Goal: Task Accomplishment & Management: Use online tool/utility

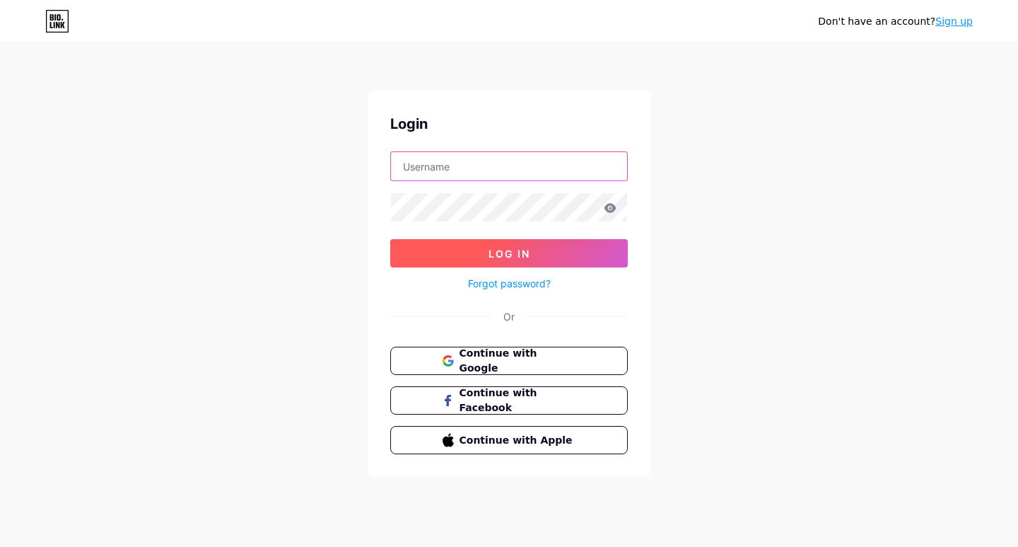
type input "labormaxoklahomacity"
click at [470, 247] on button "Log In" at bounding box center [509, 253] width 238 height 28
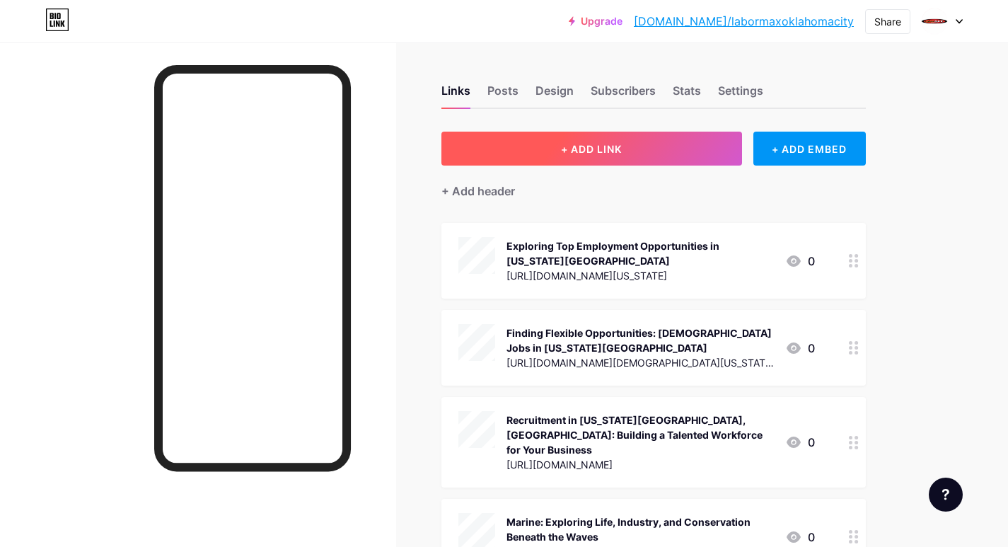
click at [485, 157] on button "+ ADD LINK" at bounding box center [591, 149] width 301 height 34
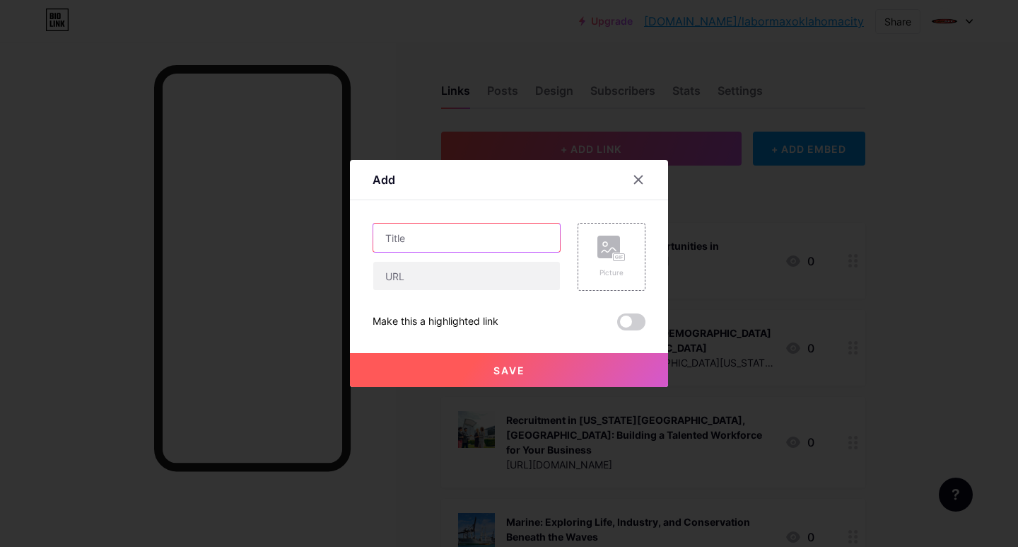
click at [411, 235] on input "text" at bounding box center [466, 237] width 187 height 28
paste input "Professional Recruitment Services in [US_STATE][GEOGRAPHIC_DATA], [GEOGRAPHIC_D…"
type input "Professional Recruitment Services in [US_STATE][GEOGRAPHIC_DATA], [GEOGRAPHIC_D…"
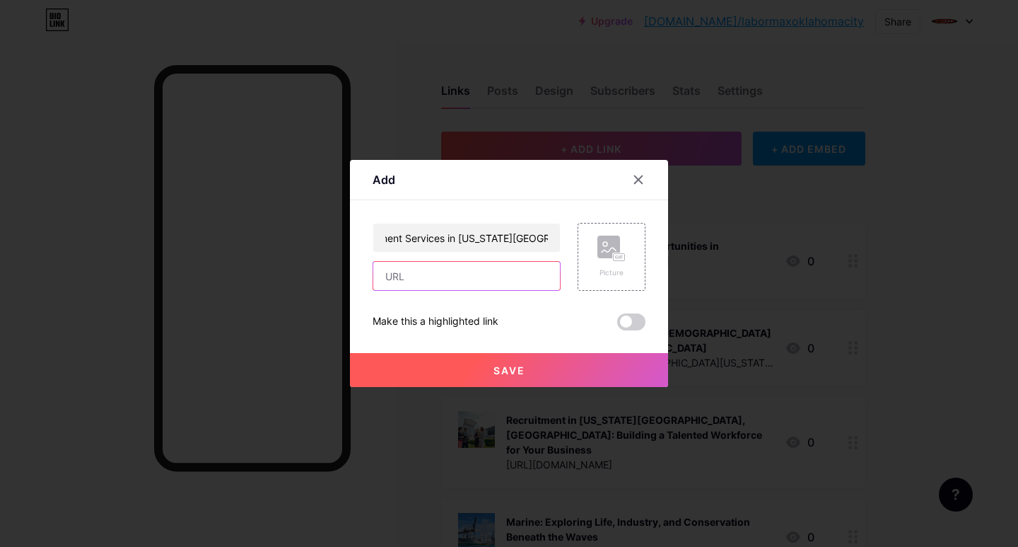
click at [400, 265] on input "text" at bounding box center [466, 276] width 187 height 28
paste input "[URL][DOMAIN_NAME]"
type input "[URL][DOMAIN_NAME]"
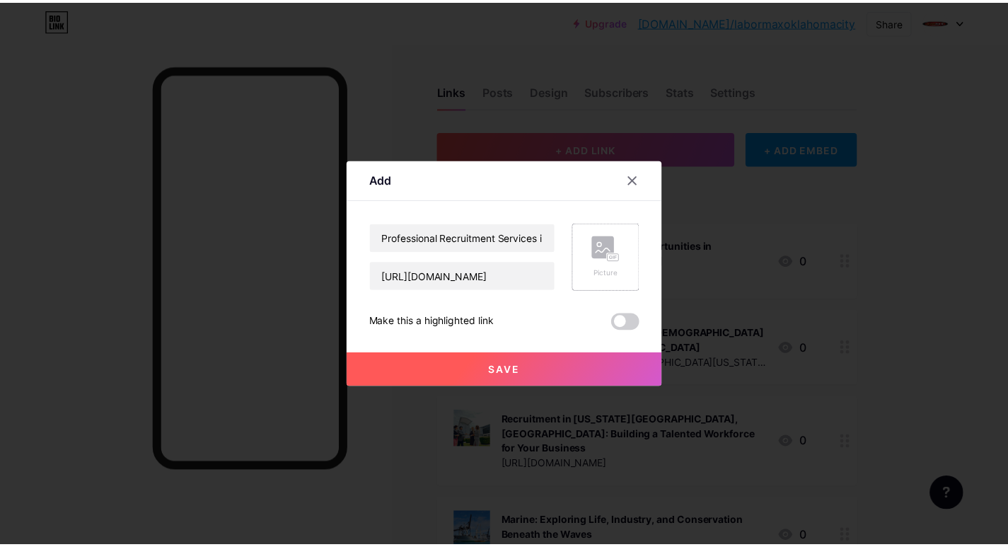
scroll to position [0, 0]
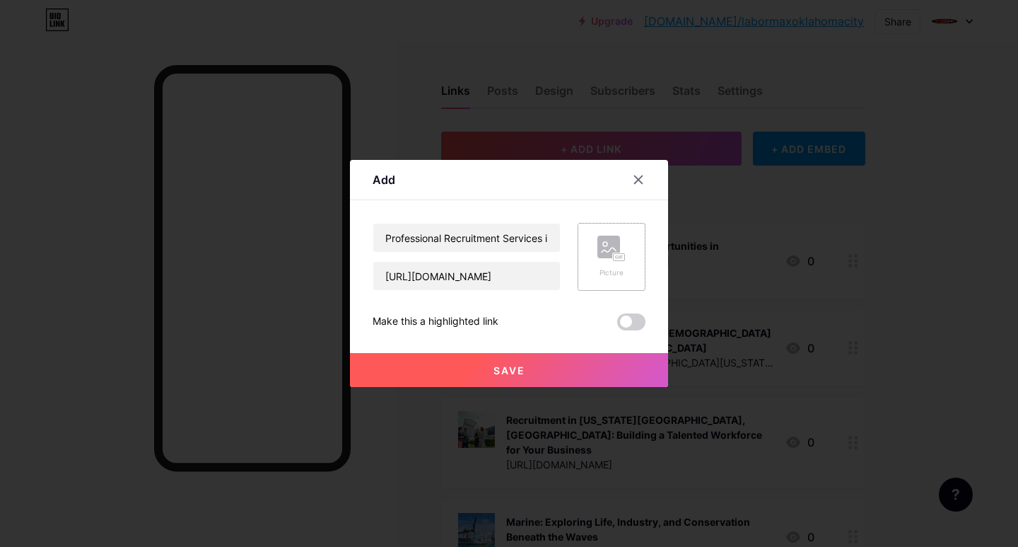
click at [600, 268] on div "Picture" at bounding box center [611, 272] width 28 height 11
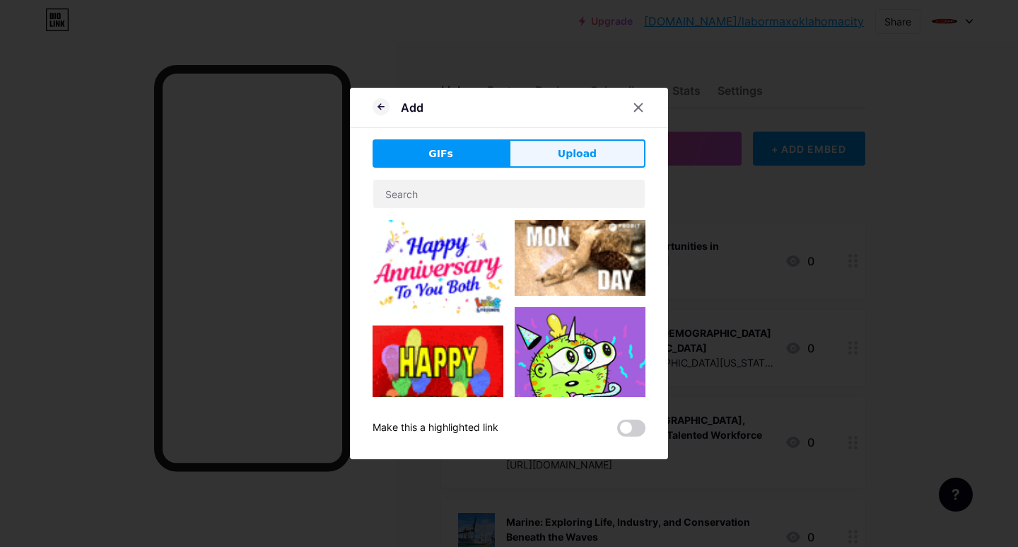
click at [537, 148] on button "Upload" at bounding box center [577, 153] width 136 height 28
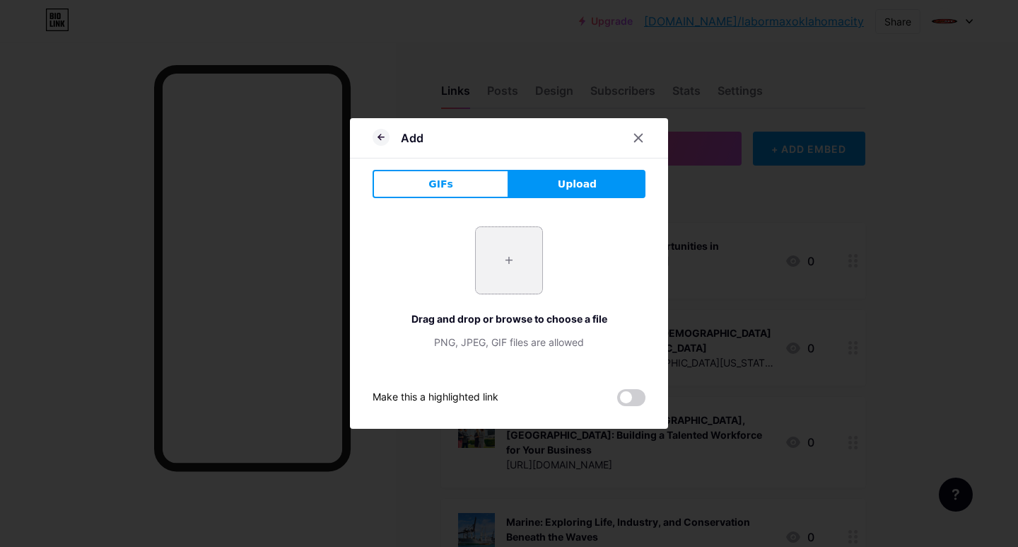
click at [506, 271] on input "file" at bounding box center [509, 260] width 66 height 66
type input "C:\fakepath\Professional Recruitment Services in Oklahoma City, OK.jpg"
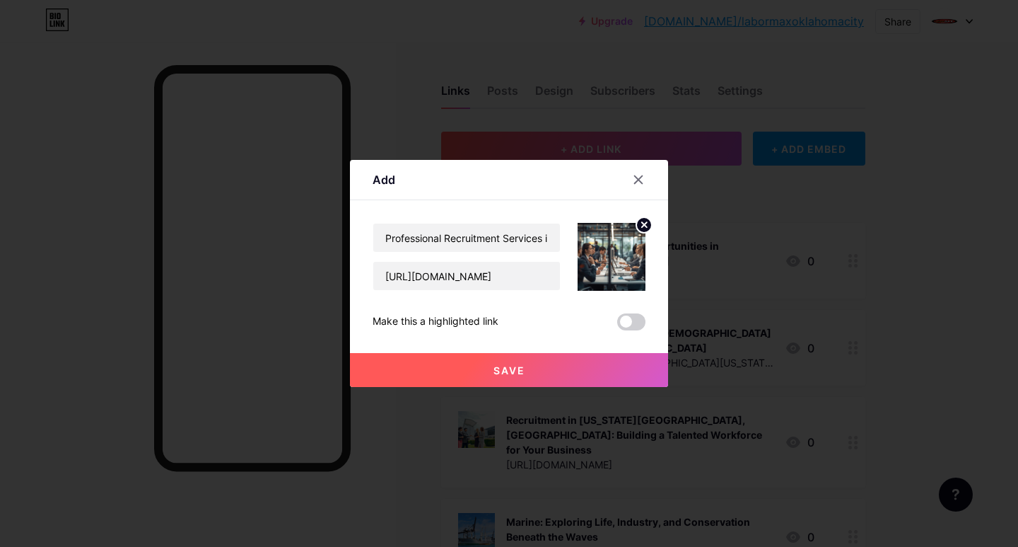
click at [484, 365] on button "Save" at bounding box center [509, 370] width 318 height 34
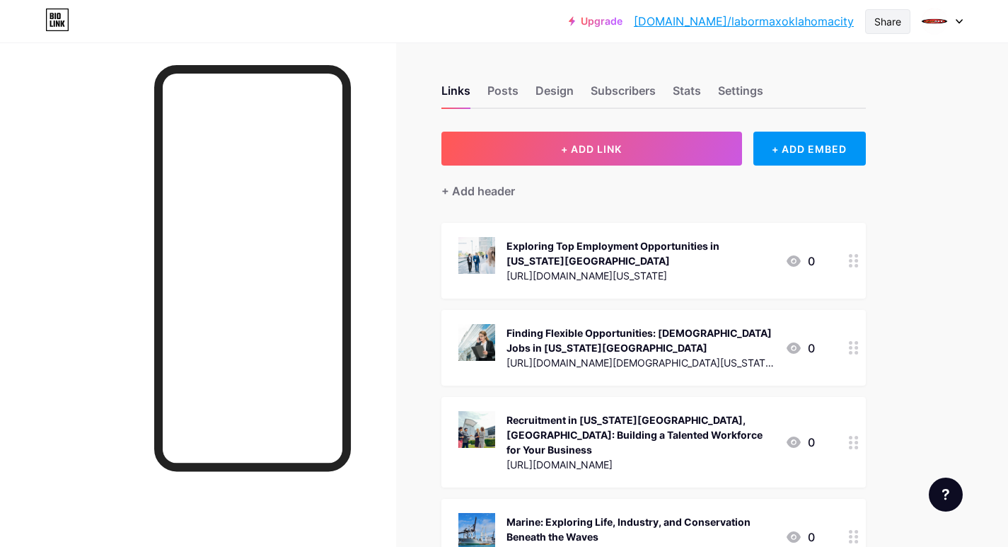
click at [880, 19] on div "Share" at bounding box center [887, 21] width 27 height 15
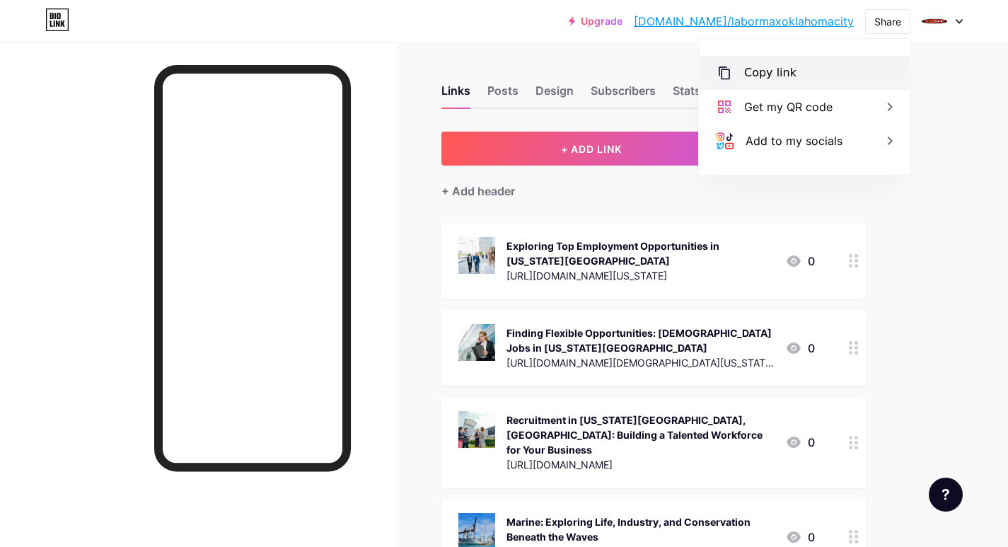
click at [750, 73] on div "Copy link" at bounding box center [770, 72] width 52 height 17
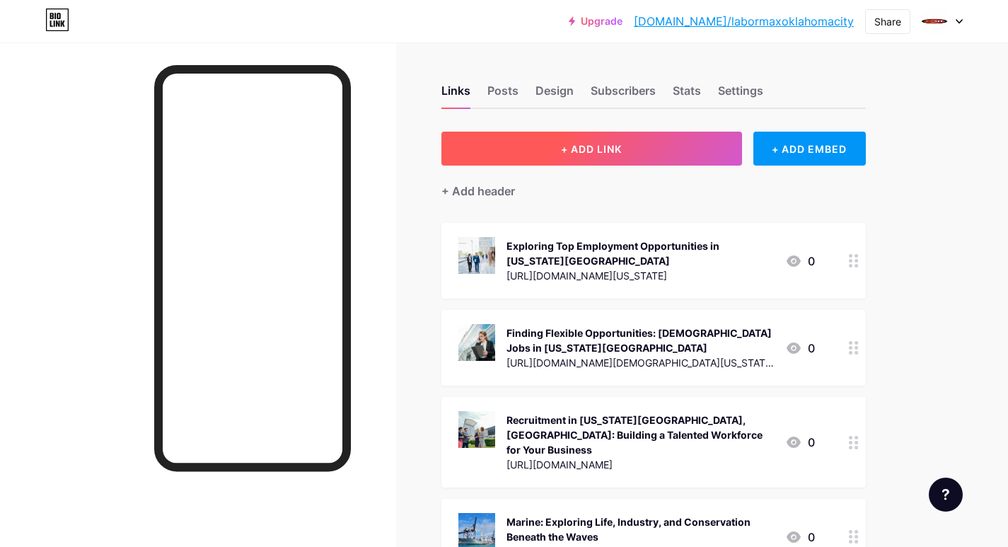
click at [508, 163] on button "+ ADD LINK" at bounding box center [591, 149] width 301 height 34
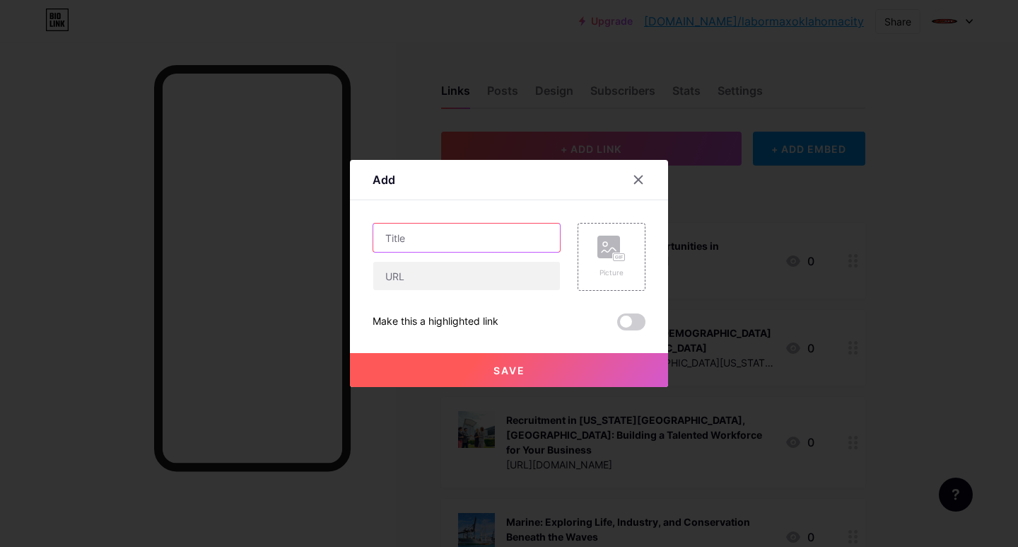
click at [407, 238] on input "text" at bounding box center [466, 237] width 187 height 28
paste input "Explore Exciting Jobs in [US_STATE][GEOGRAPHIC_DATA]"
type input "Explore Exciting Jobs in [US_STATE][GEOGRAPHIC_DATA]"
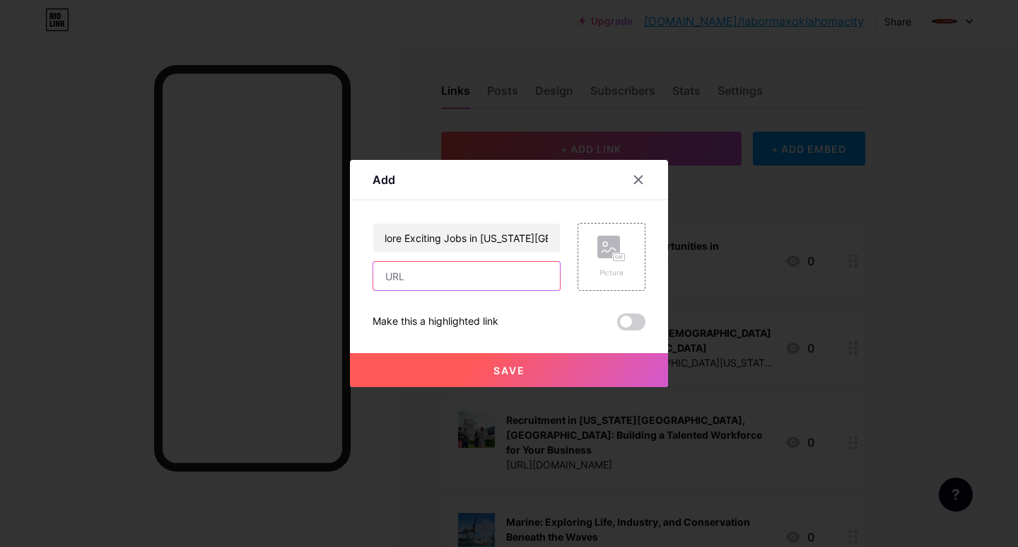
drag, startPoint x: 407, startPoint y: 276, endPoint x: 409, endPoint y: 330, distance: 53.1
click at [407, 276] on input "text" at bounding box center [466, 276] width 187 height 28
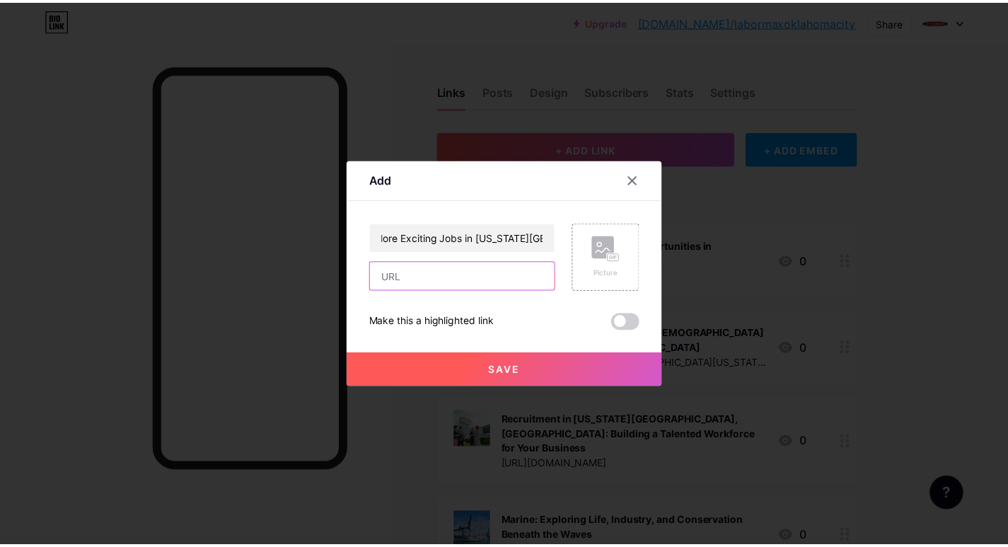
scroll to position [0, 0]
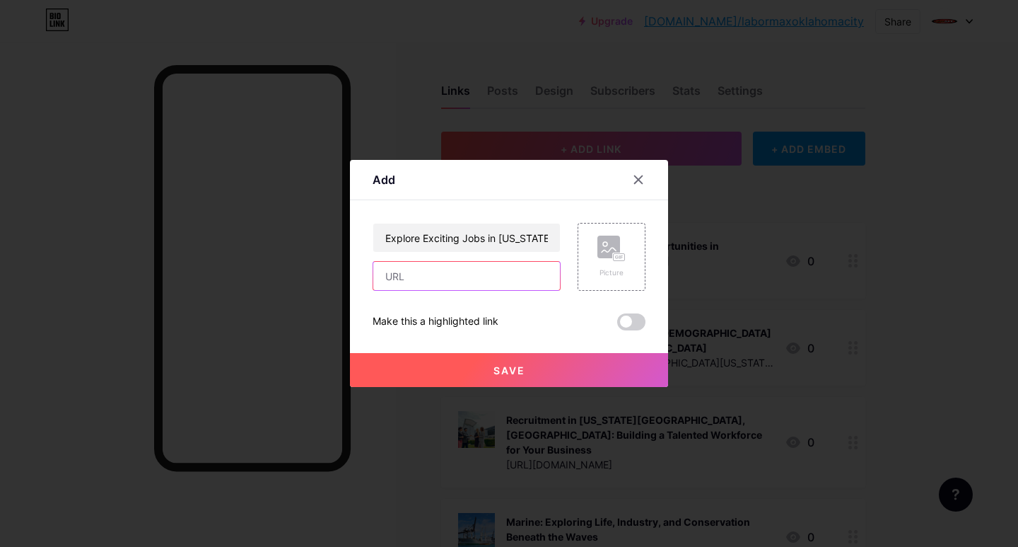
paste input "[URL][DOMAIN_NAME]"
type input "[URL][DOMAIN_NAME]"
click at [605, 263] on div "Picture" at bounding box center [611, 256] width 28 height 42
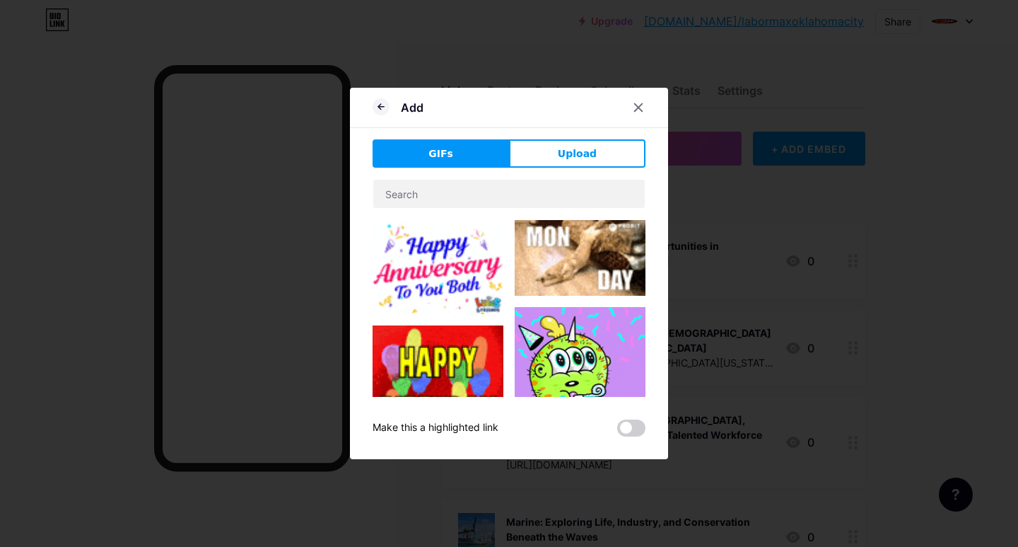
click at [579, 168] on div "GIFs Upload Content YouTube Play YouTube video without leaving your page. ADD V…" at bounding box center [509, 287] width 273 height 297
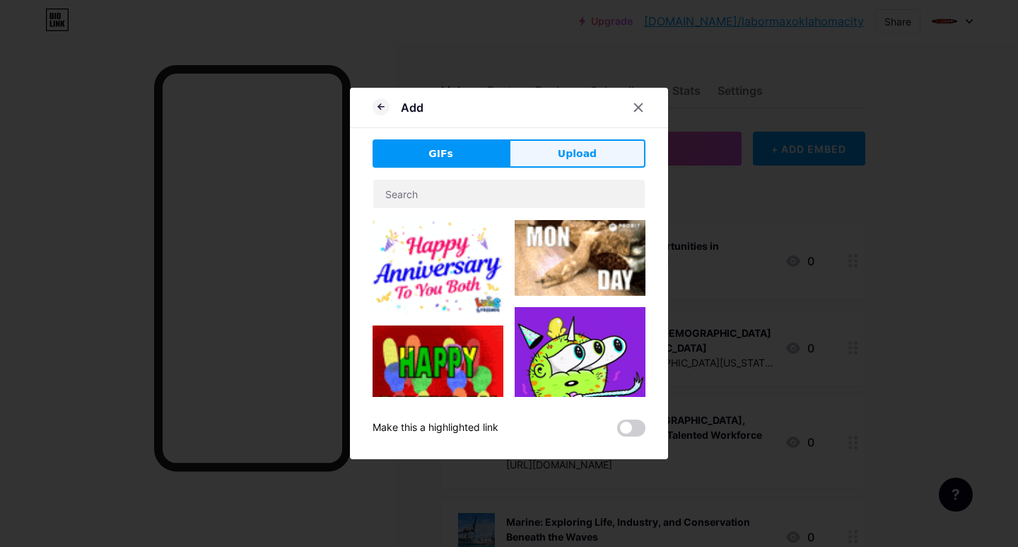
click at [578, 159] on span "Upload" at bounding box center [577, 153] width 39 height 15
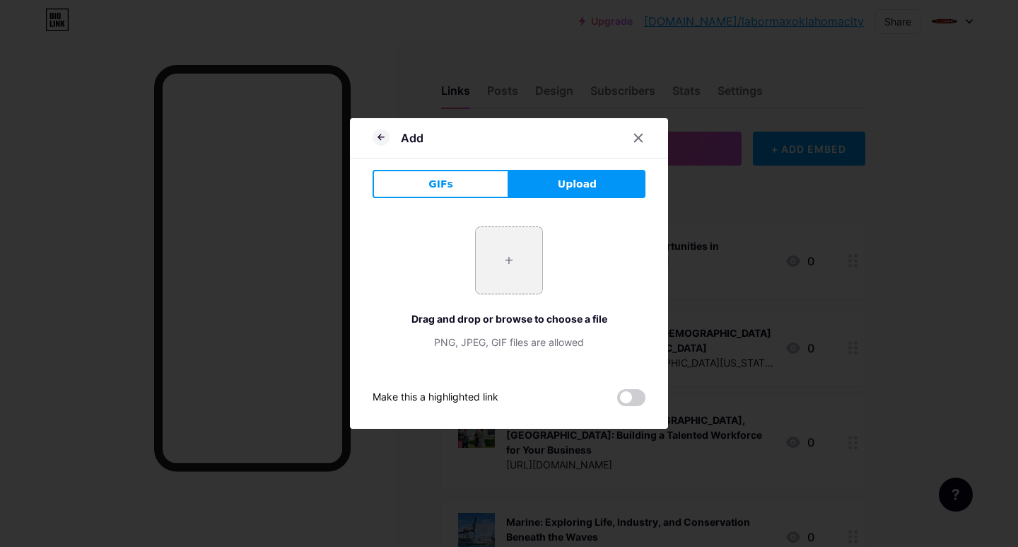
click at [488, 288] on input "file" at bounding box center [509, 260] width 66 height 66
type input "C:\fakepath\Explore Exciting Jobs in [US_STATE][GEOGRAPHIC_DATA]jpg"
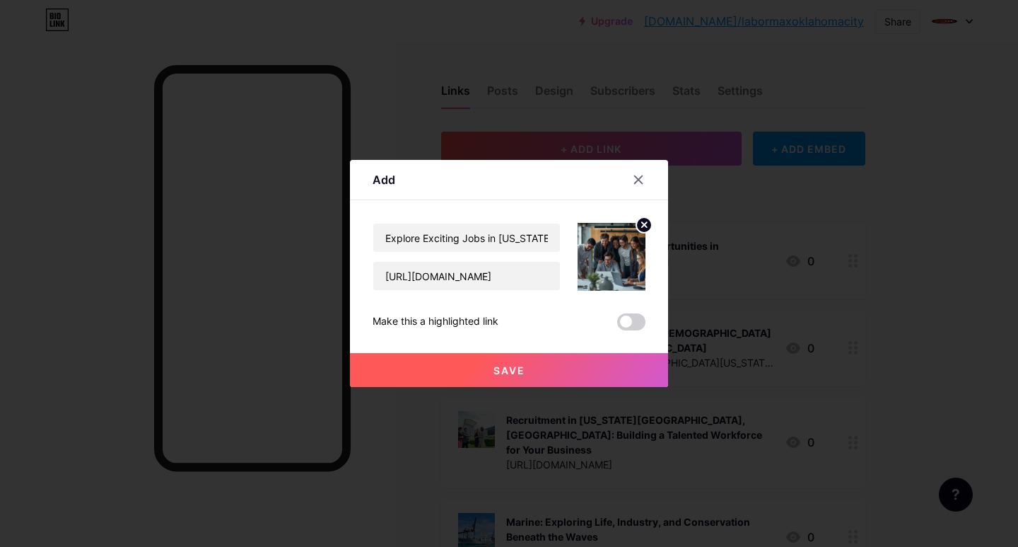
click at [483, 374] on button "Save" at bounding box center [509, 370] width 318 height 34
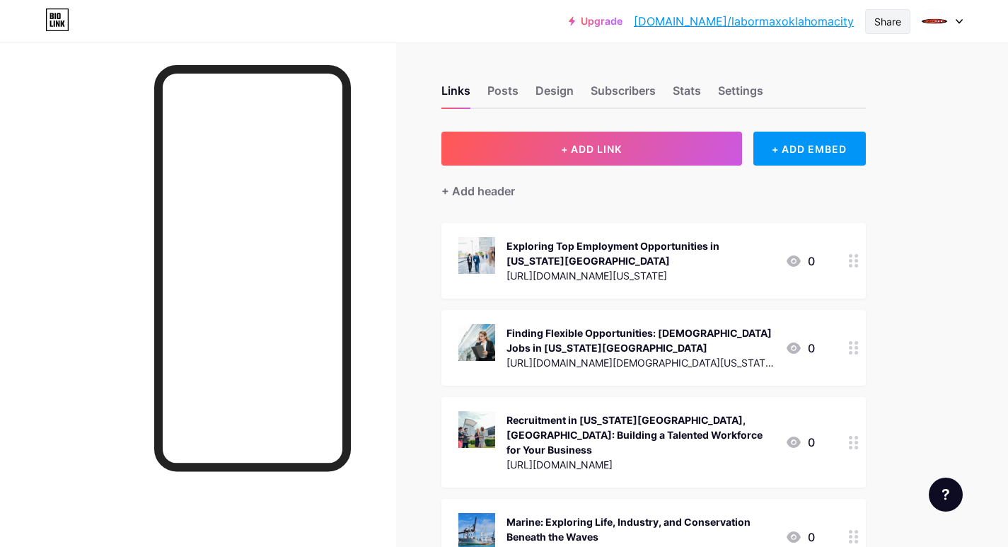
click at [882, 25] on div "Share" at bounding box center [887, 21] width 27 height 15
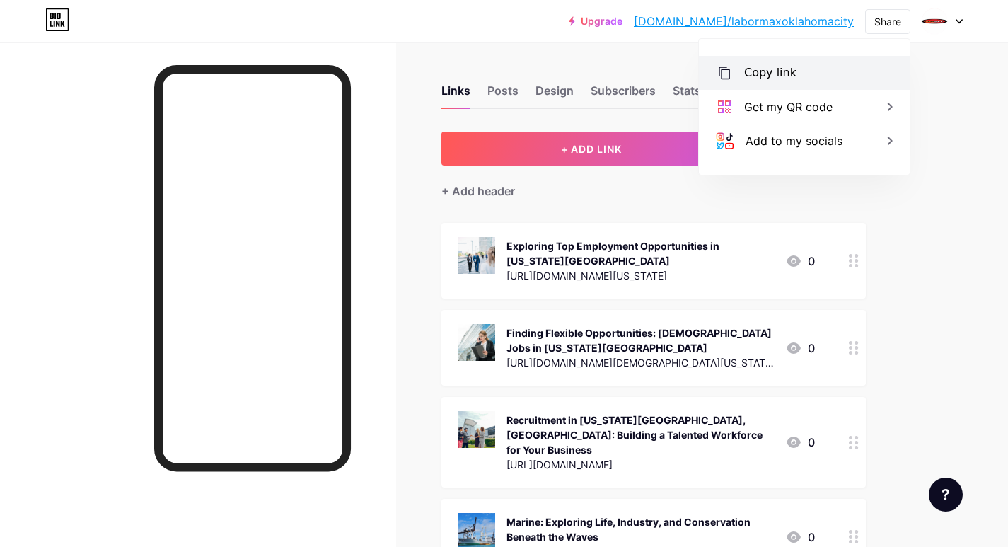
click at [754, 83] on div "Copy link" at bounding box center [804, 73] width 211 height 34
